Goal: Answer question/provide support

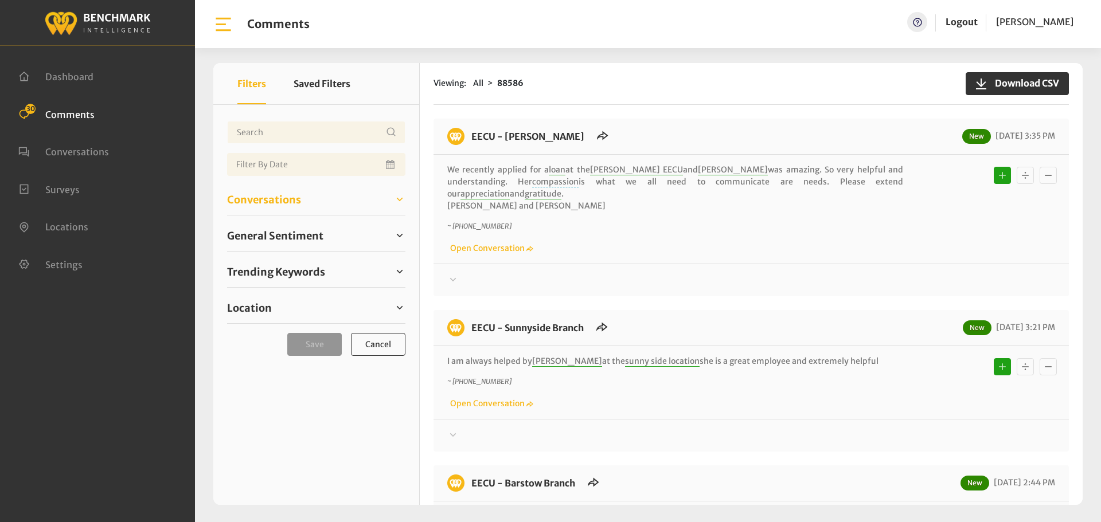
click at [299, 205] on span "Conversations" at bounding box center [264, 199] width 74 height 15
click at [0, 0] on input "Open" at bounding box center [0, 0] width 0 height 0
checkbox input "true"
click at [263, 316] on span "Location" at bounding box center [249, 307] width 45 height 15
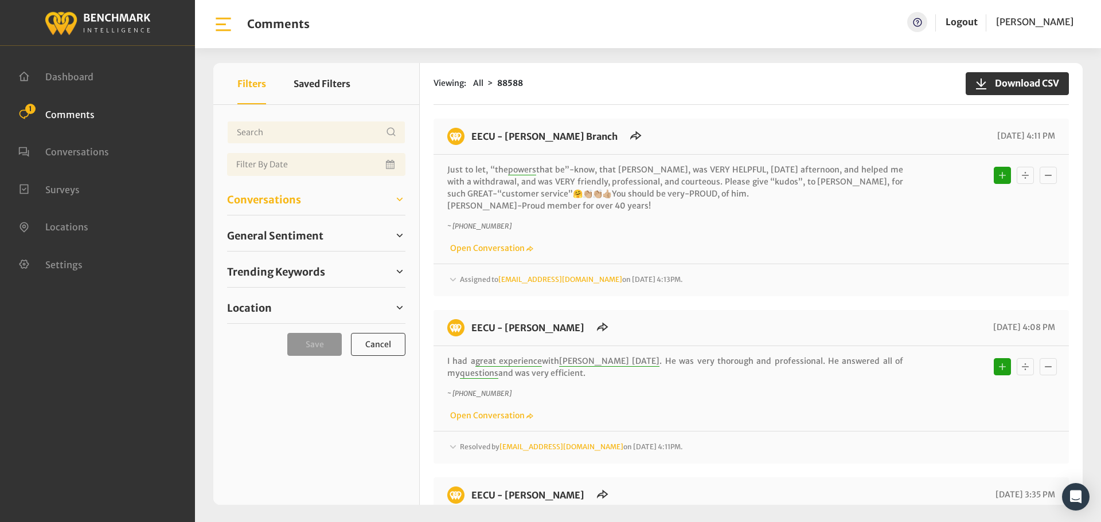
click at [268, 198] on span "Conversations" at bounding box center [264, 199] width 74 height 15
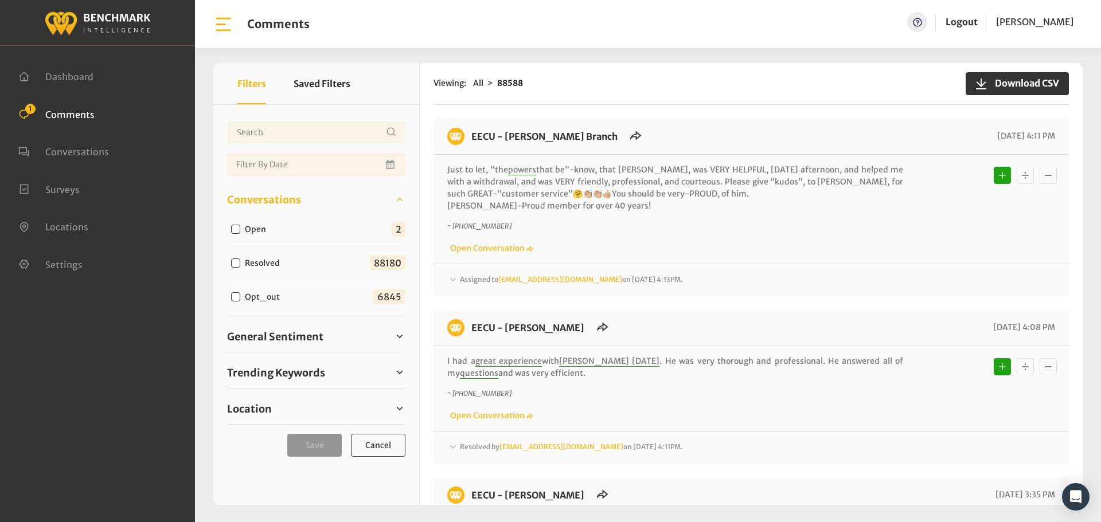
click at [237, 232] on input "Open" at bounding box center [235, 229] width 9 height 9
checkbox input "true"
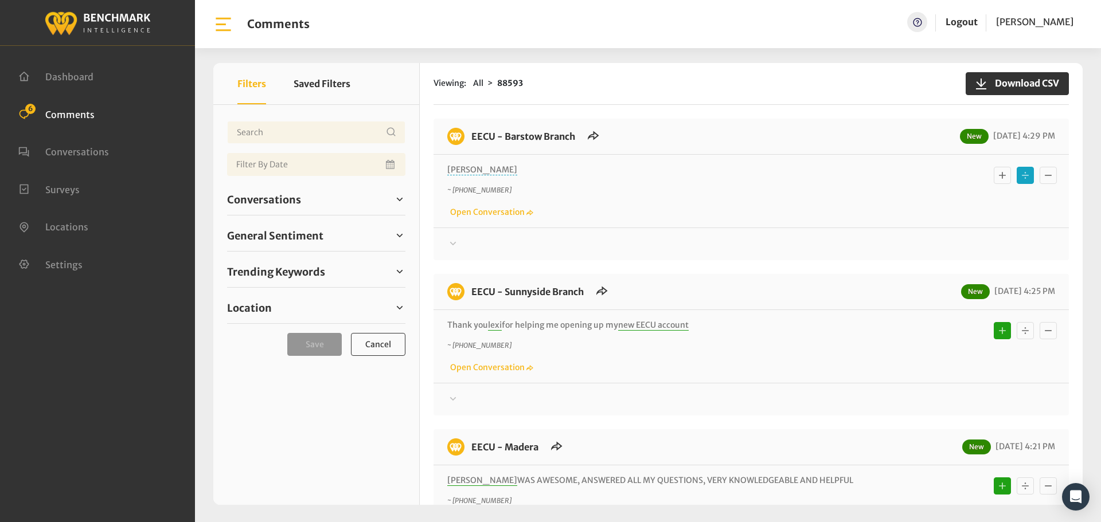
click at [473, 255] on div "EECU - Barstow Branch New 09/17/2025 4:29 PM Veronica ~ +15592590834 Open Conve…" at bounding box center [750, 190] width 635 height 142
click at [466, 247] on div at bounding box center [751, 244] width 608 height 14
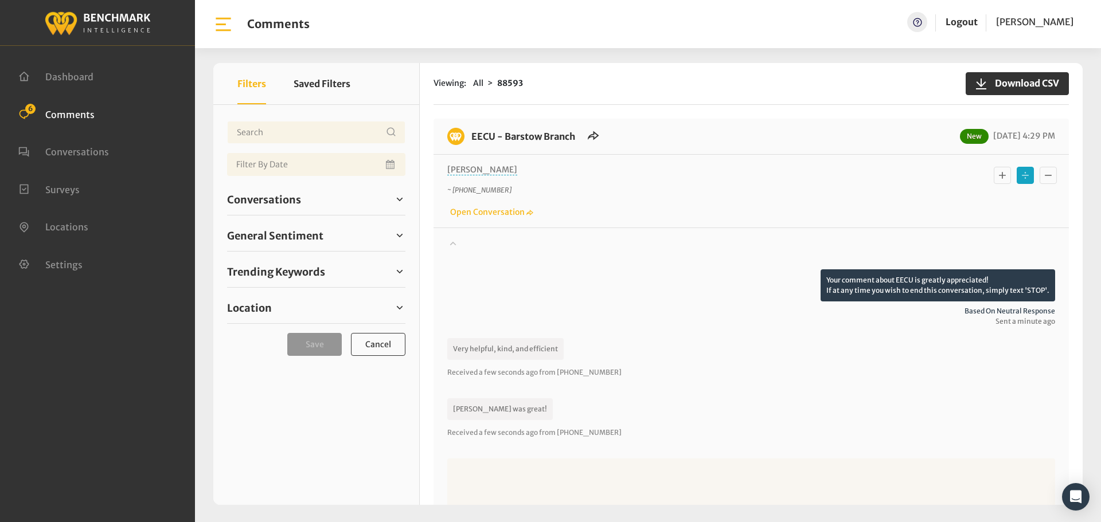
click at [996, 171] on icon "Basic example" at bounding box center [1001, 176] width 11 height 14
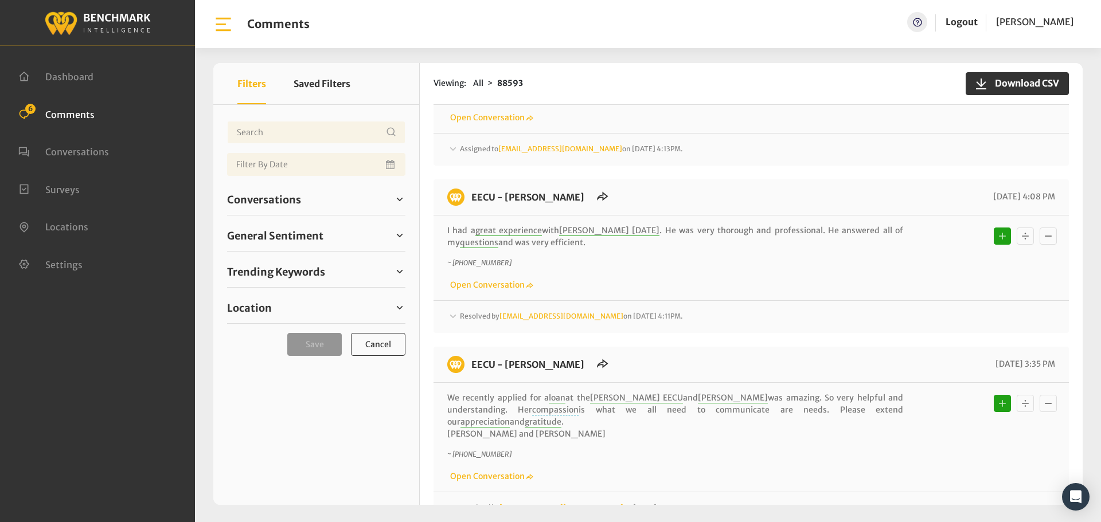
scroll to position [1261, 0]
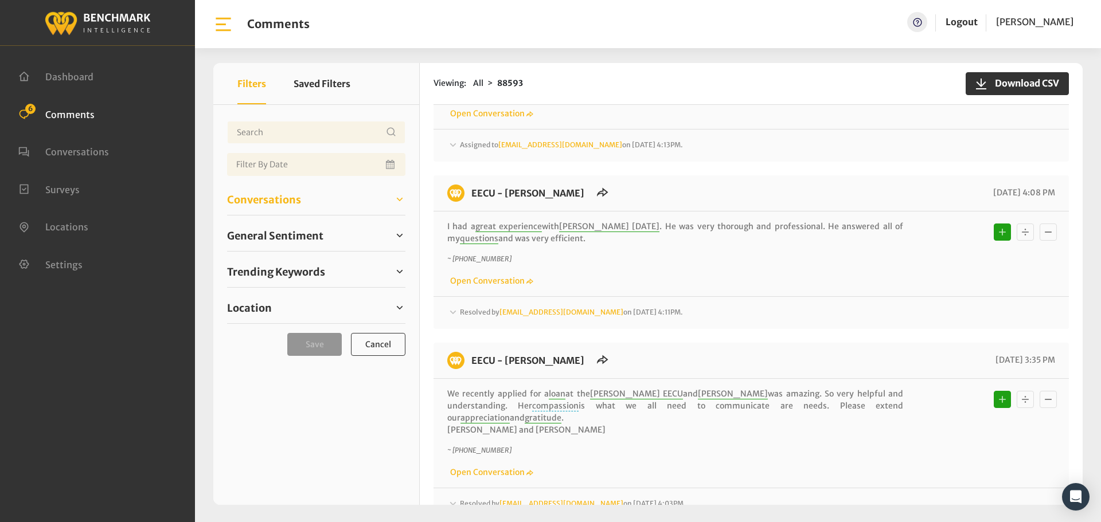
click at [250, 198] on span "Conversations" at bounding box center [264, 199] width 74 height 15
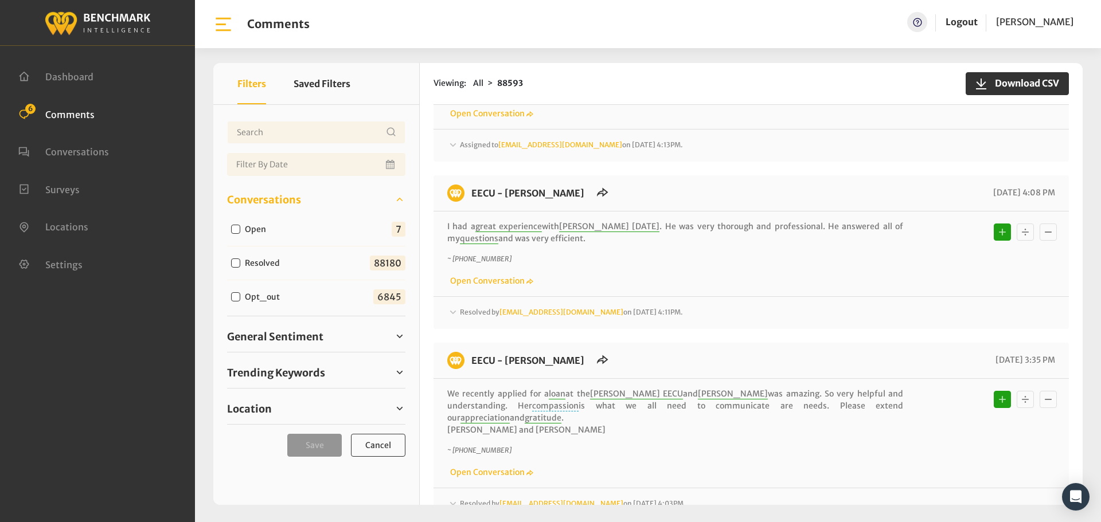
click at [237, 228] on input "Open" at bounding box center [235, 229] width 9 height 9
checkbox input "true"
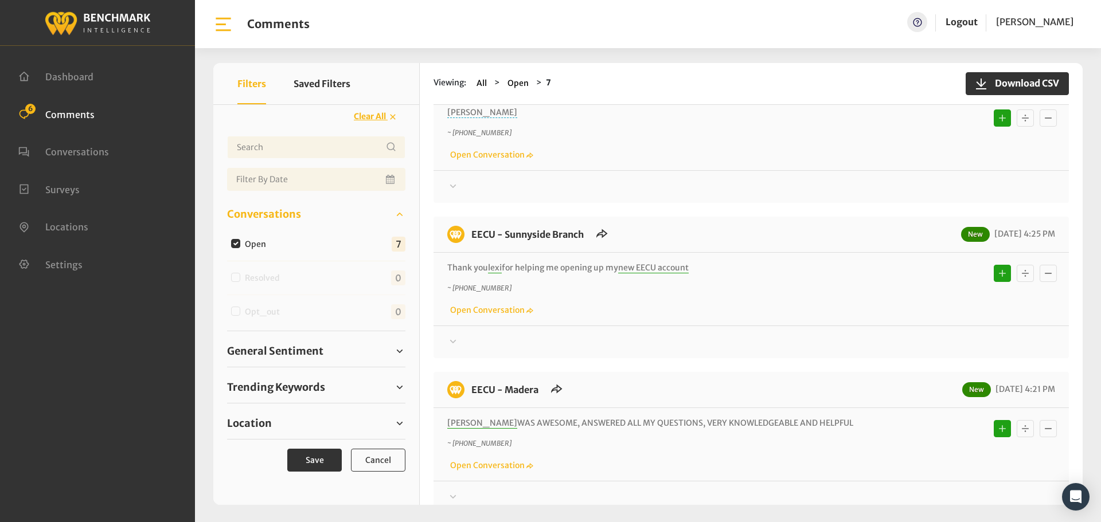
scroll to position [0, 0]
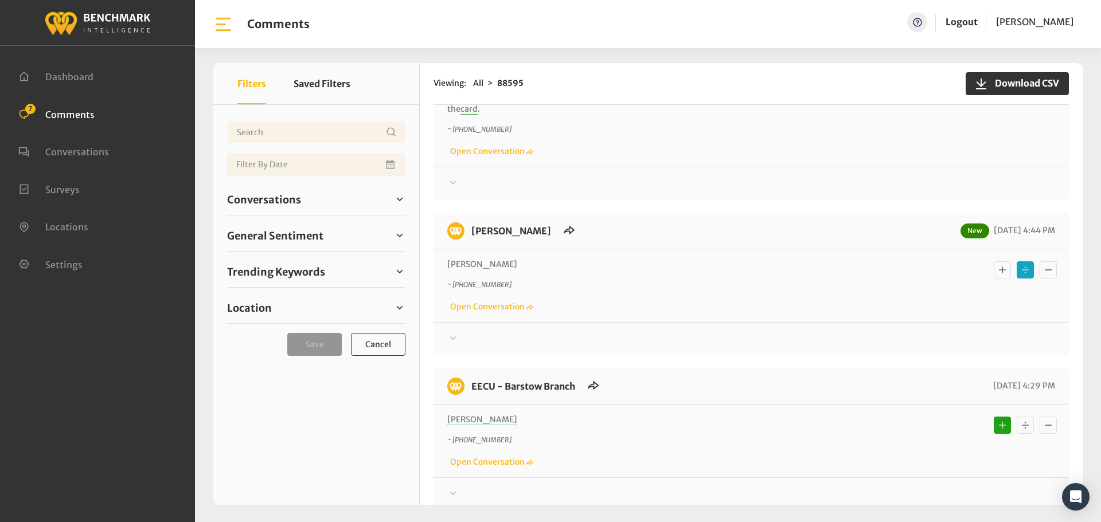
scroll to position [115, 0]
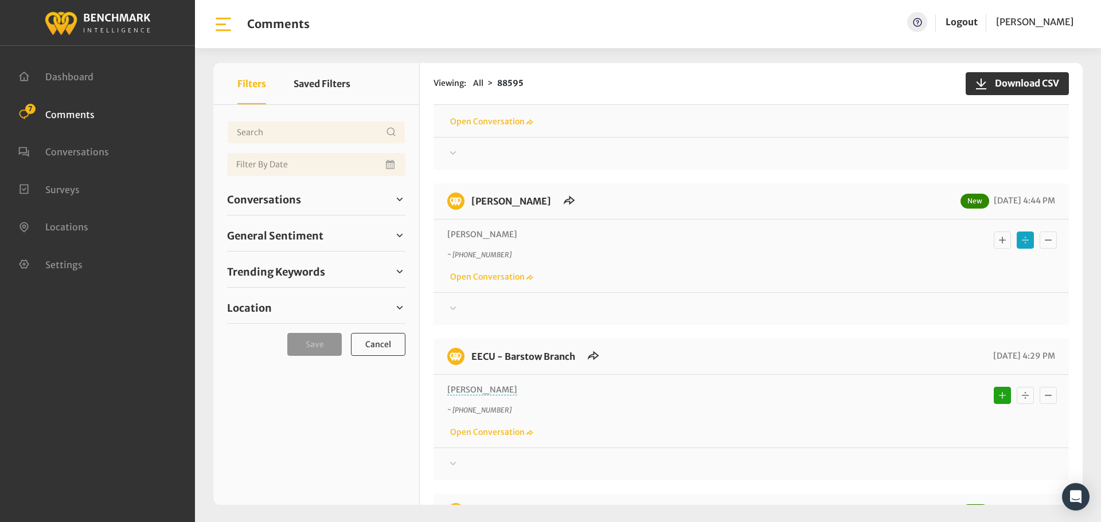
click at [452, 306] on icon at bounding box center [453, 307] width 6 height 3
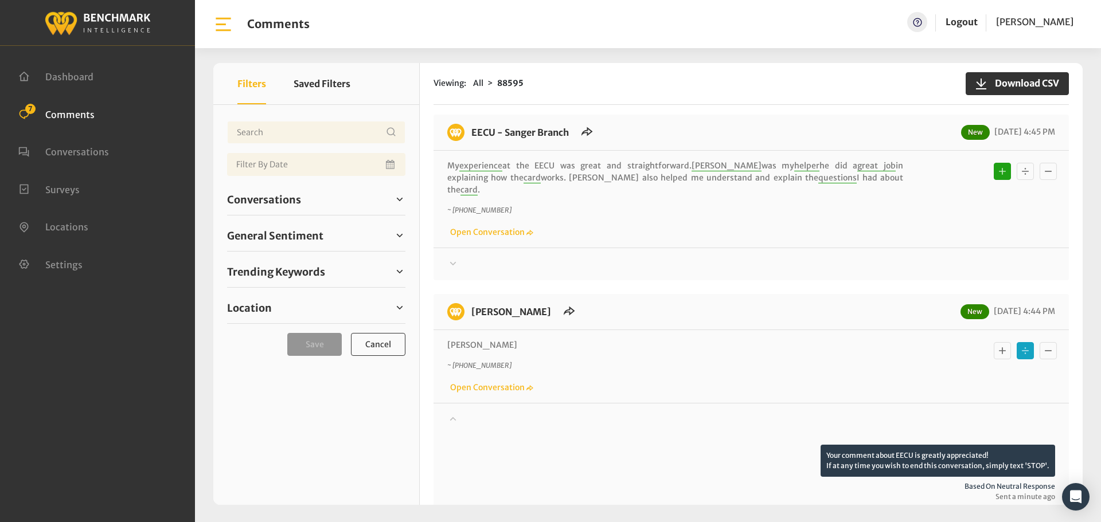
scroll to position [0, 0]
